Goal: Task Accomplishment & Management: Complete application form

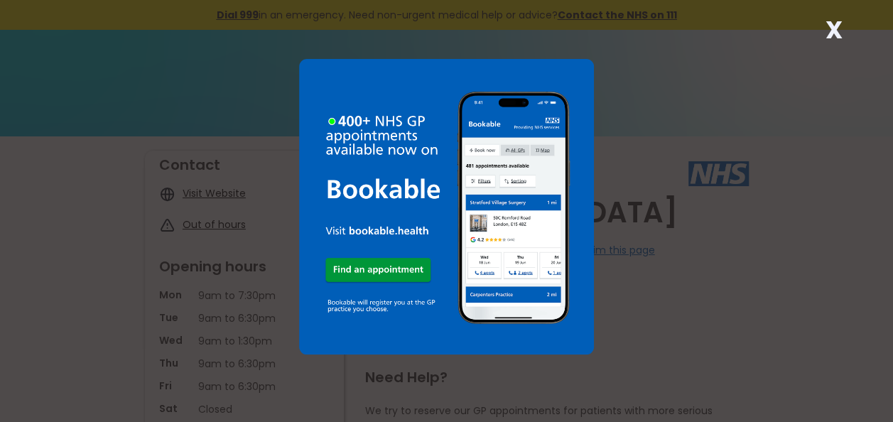
click at [831, 35] on strong "X" at bounding box center [834, 30] width 17 height 34
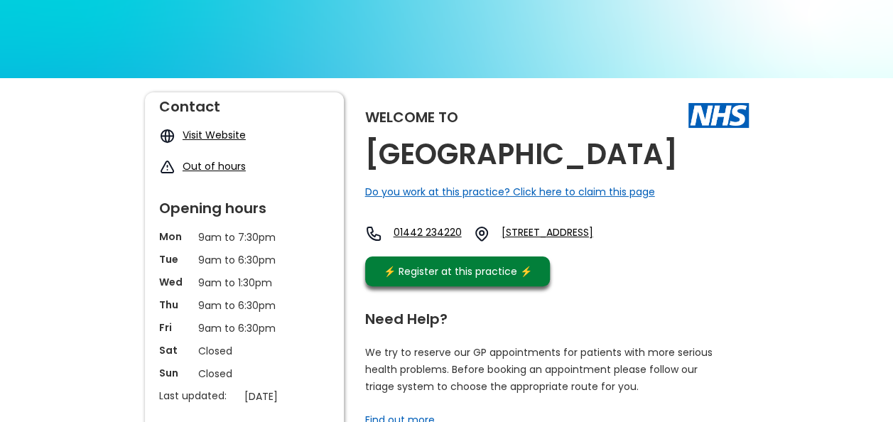
scroll to position [59, 0]
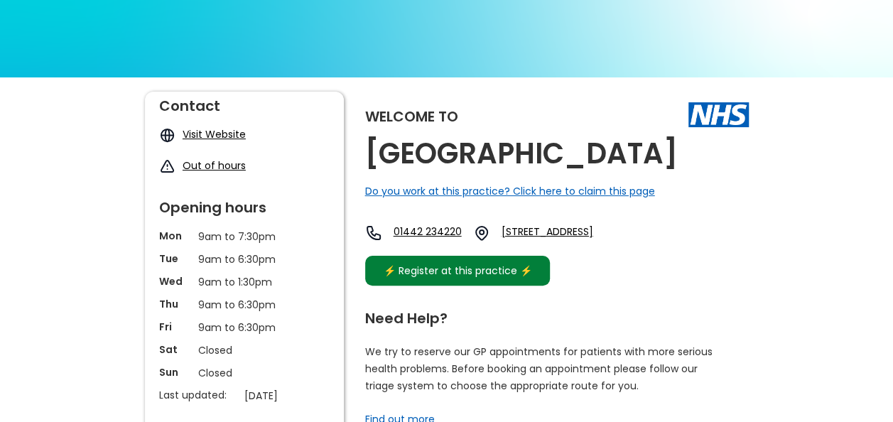
click at [450, 279] on div "⚡️ Register at this practice ⚡️" at bounding box center [458, 271] width 163 height 16
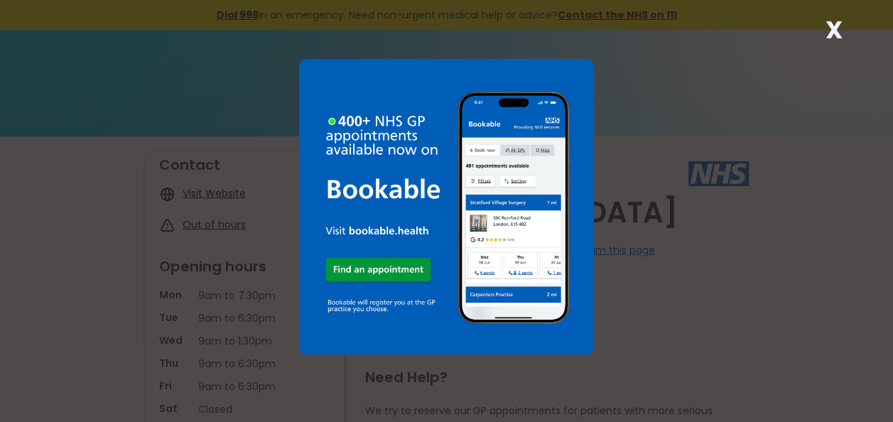
click at [840, 29] on strong "X" at bounding box center [834, 30] width 17 height 34
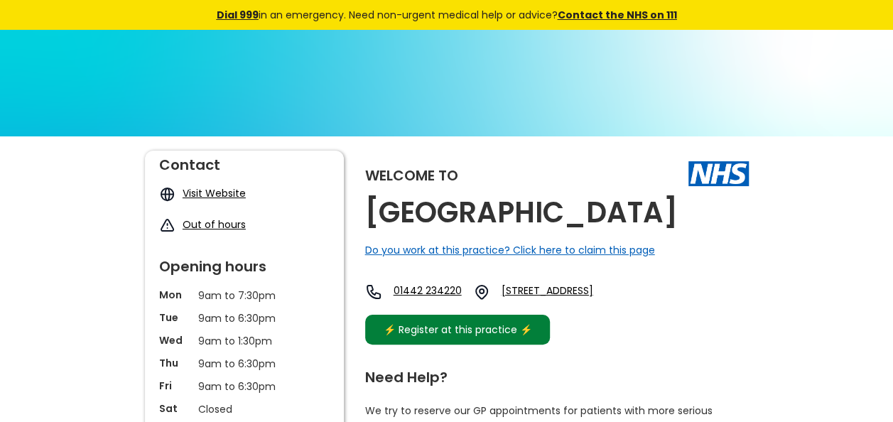
click at [495, 337] on div "⚡️ Register at this practice ⚡️" at bounding box center [458, 330] width 163 height 16
